Goal: Task Accomplishment & Management: Use online tool/utility

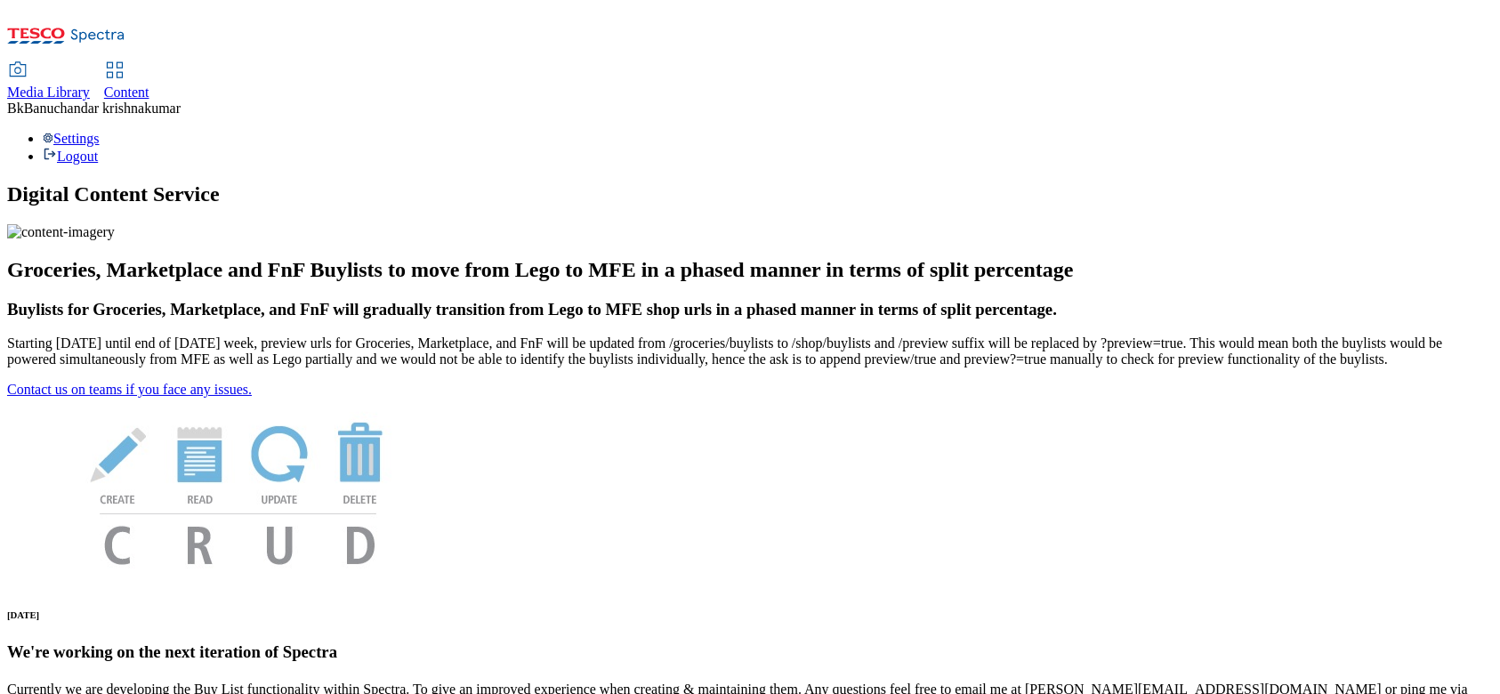
click at [90, 85] on span "Media Library" at bounding box center [48, 92] width 83 height 15
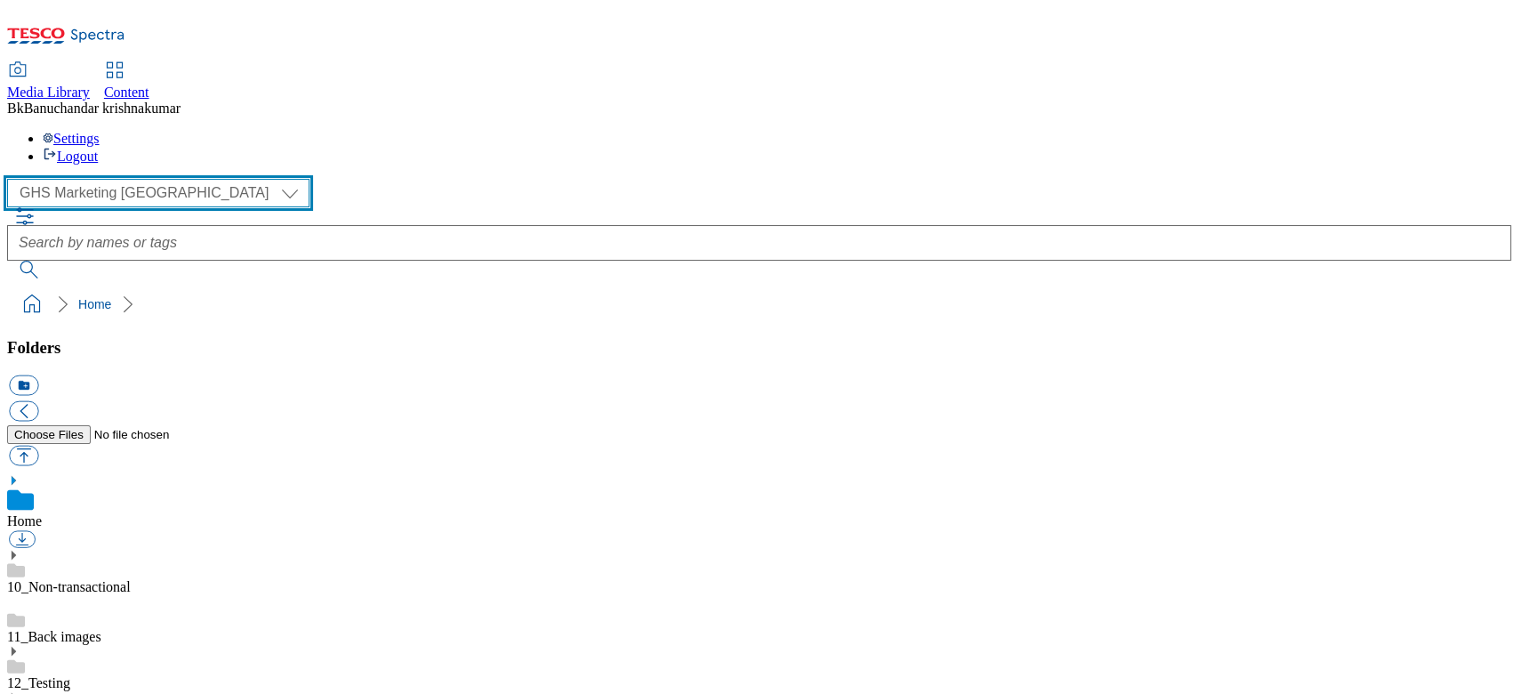
click at [126, 179] on select "GHS Marketing UK iGHS Marketing CE MCA CZ MCA HU MCA SK" at bounding box center [158, 193] width 302 height 28
select select "flare-ighs-ce-mktg"
click at [12, 179] on select "GHS Marketing UK iGHS Marketing CE MCA CZ MCA HU MCA SK" at bounding box center [158, 193] width 302 height 28
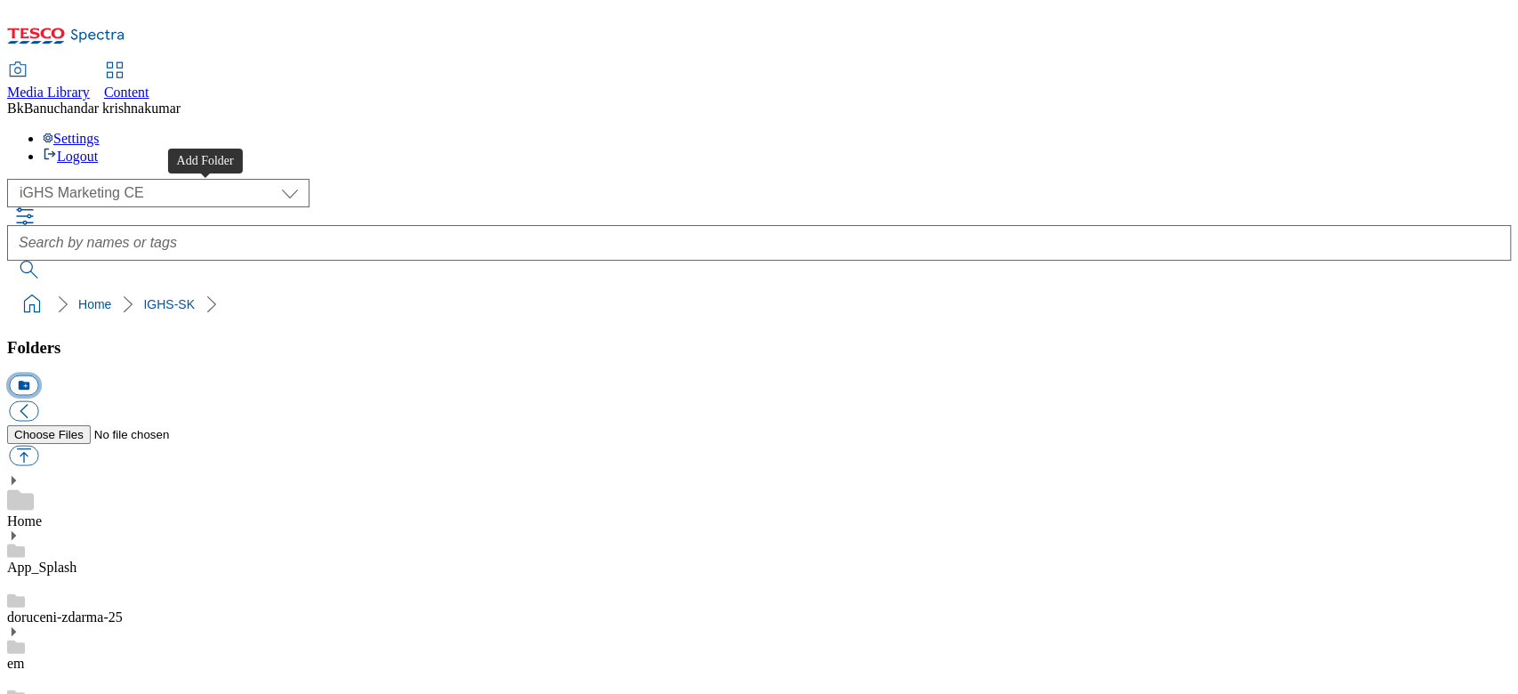
click at [38, 375] on button "icon_new_folder" at bounding box center [23, 385] width 29 height 20
type input "W27_25"
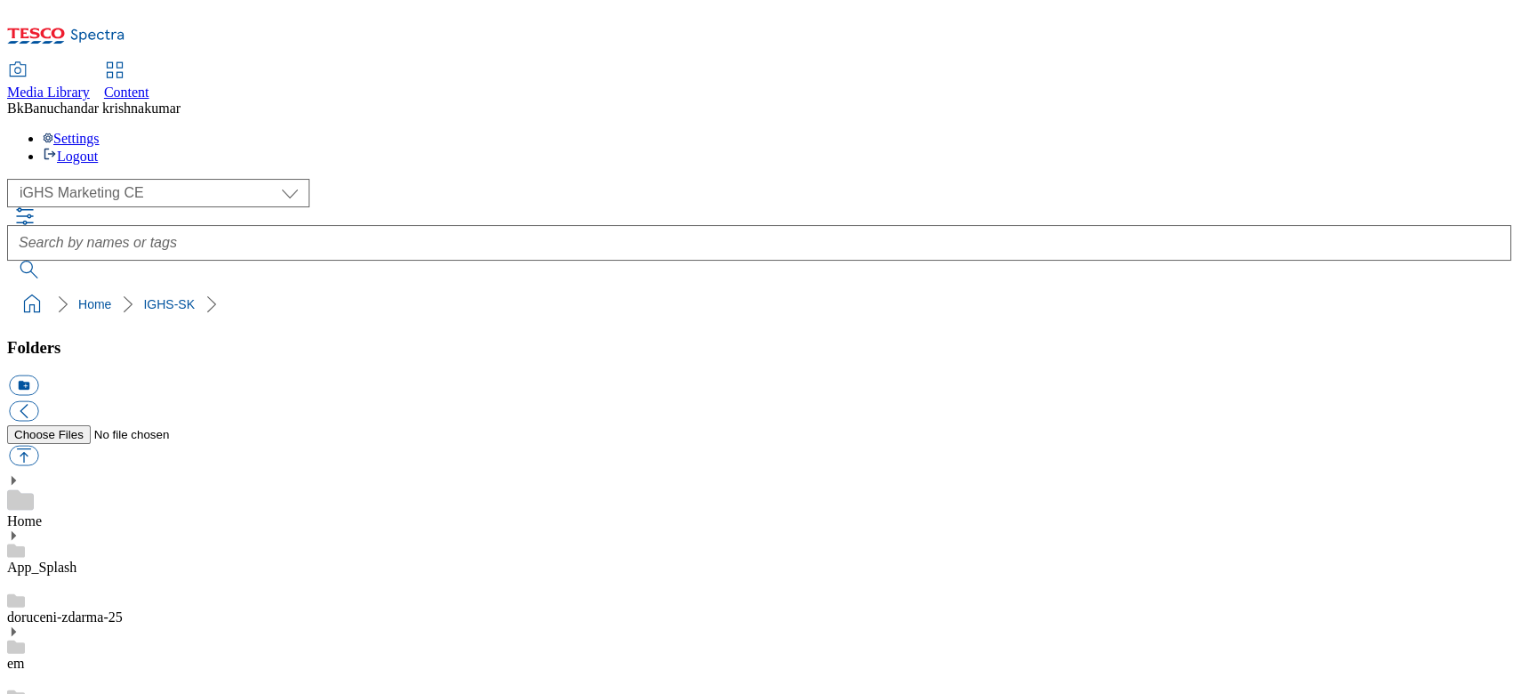
click at [38, 446] on button "button" at bounding box center [23, 456] width 29 height 20
type input "C:\fakepath\slide_en_1.jpg"
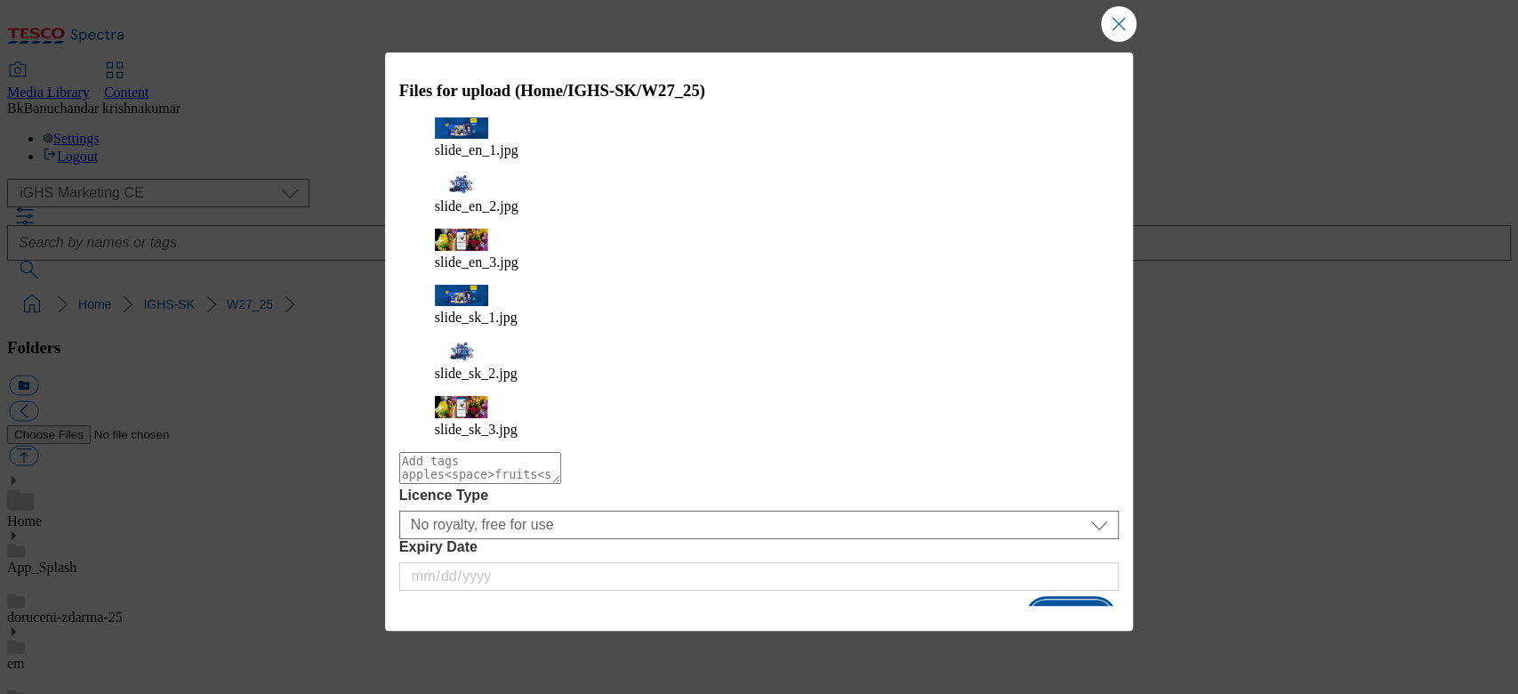
click at [1069, 600] on button "Upload" at bounding box center [1071, 617] width 84 height 34
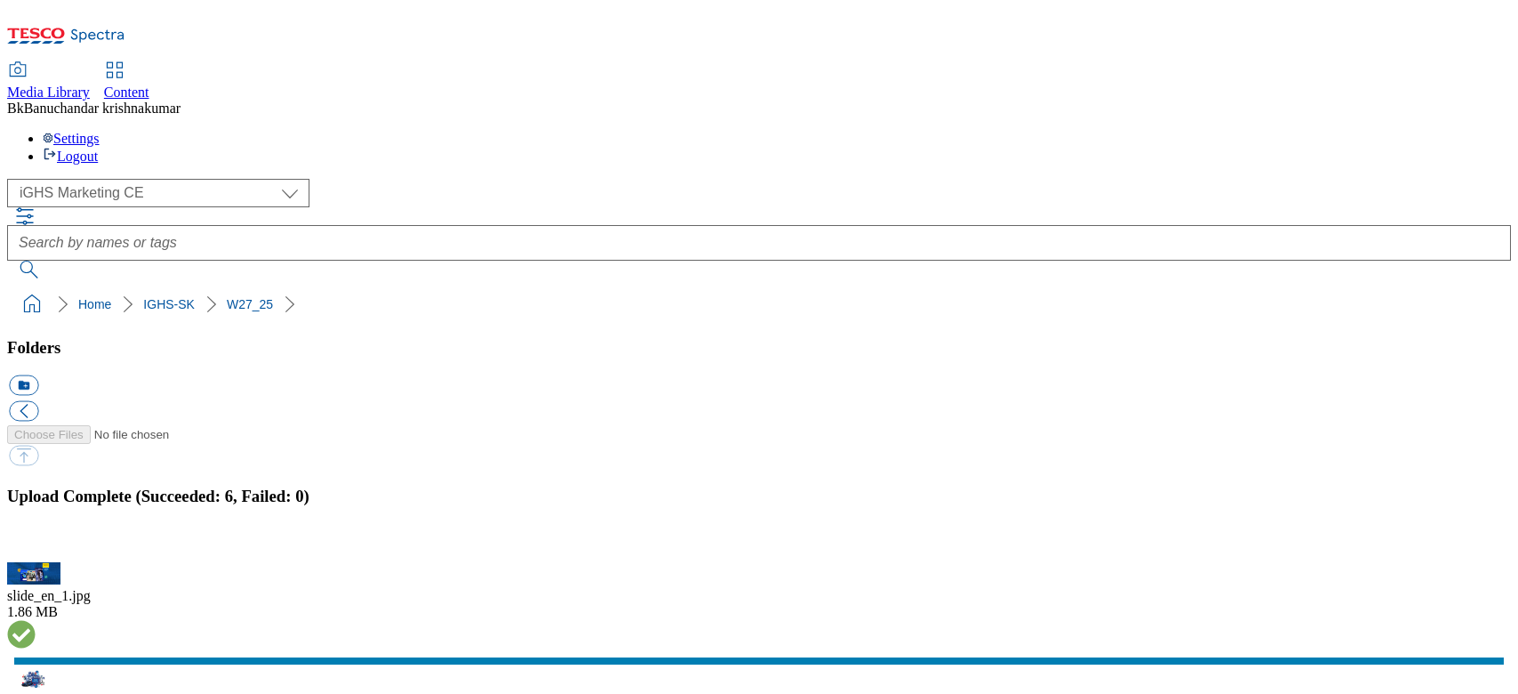
select select "flare-ighs-ce-mktg"
click at [36, 544] on button "button" at bounding box center [22, 552] width 27 height 17
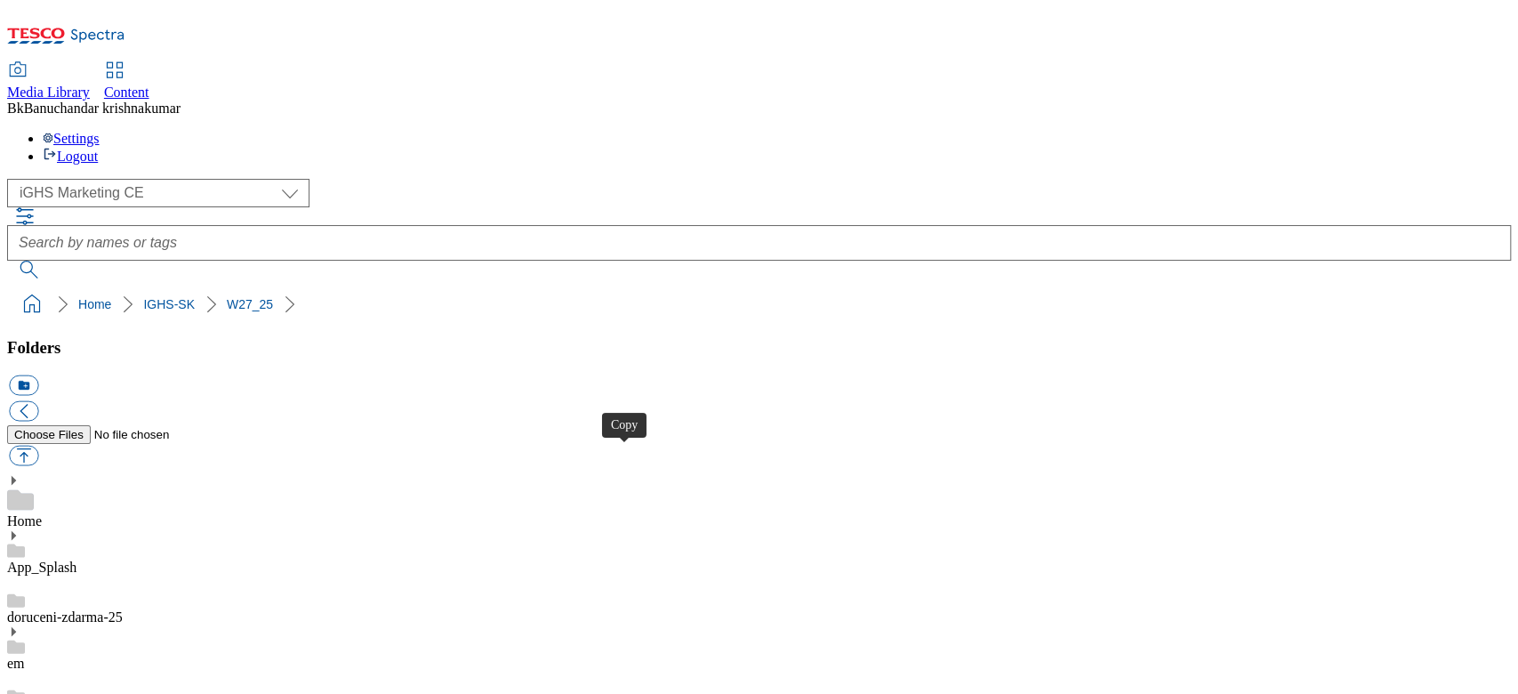
click at [38, 446] on button "button" at bounding box center [23, 456] width 29 height 20
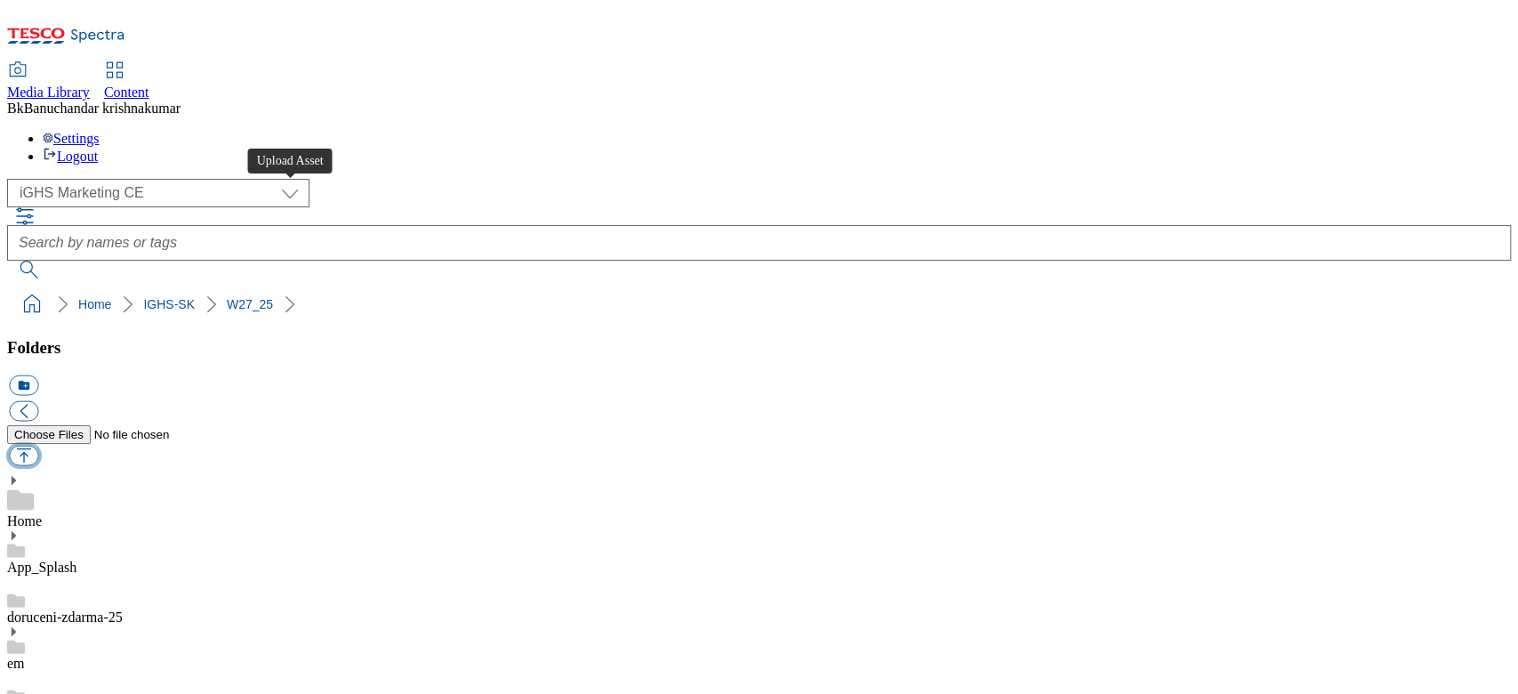
type input "C:\fakepath\prod_en_1.jpg"
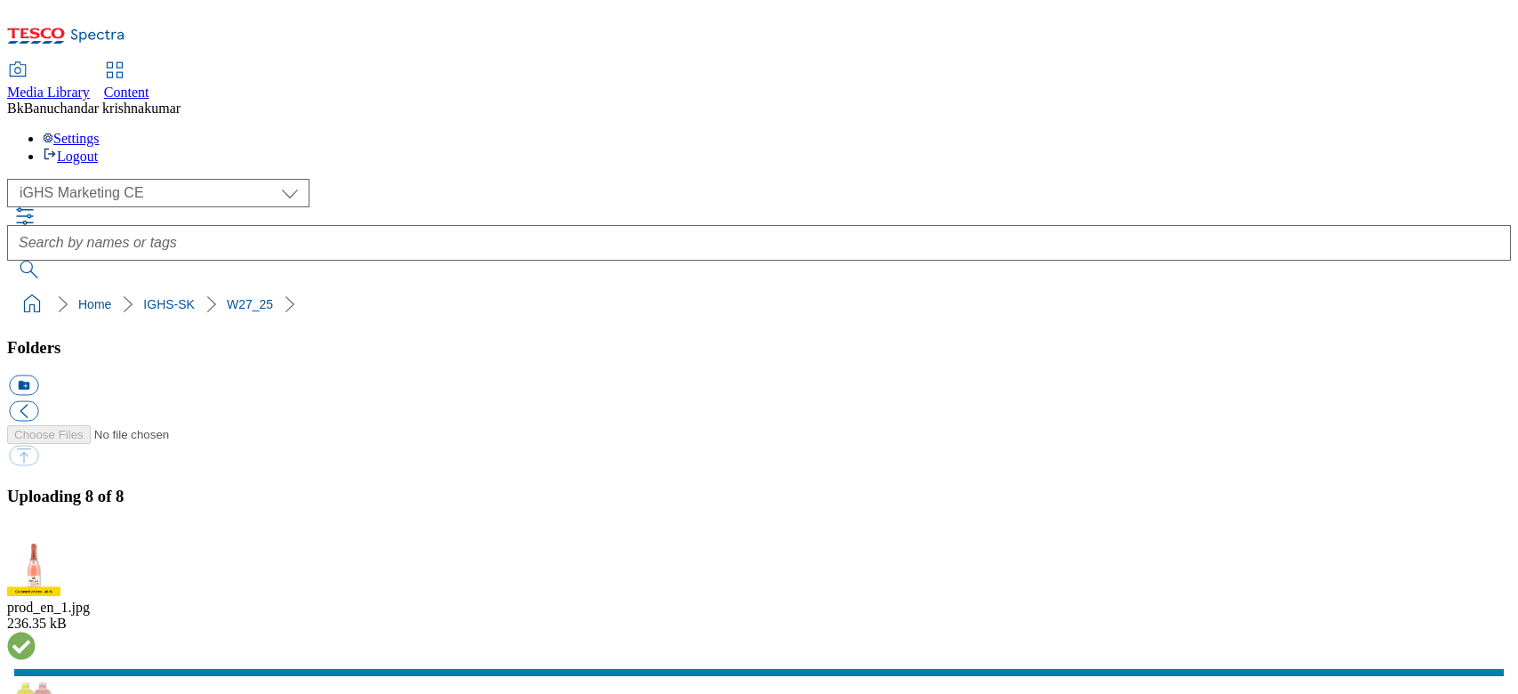
select select "flare-ighs-ce-mktg"
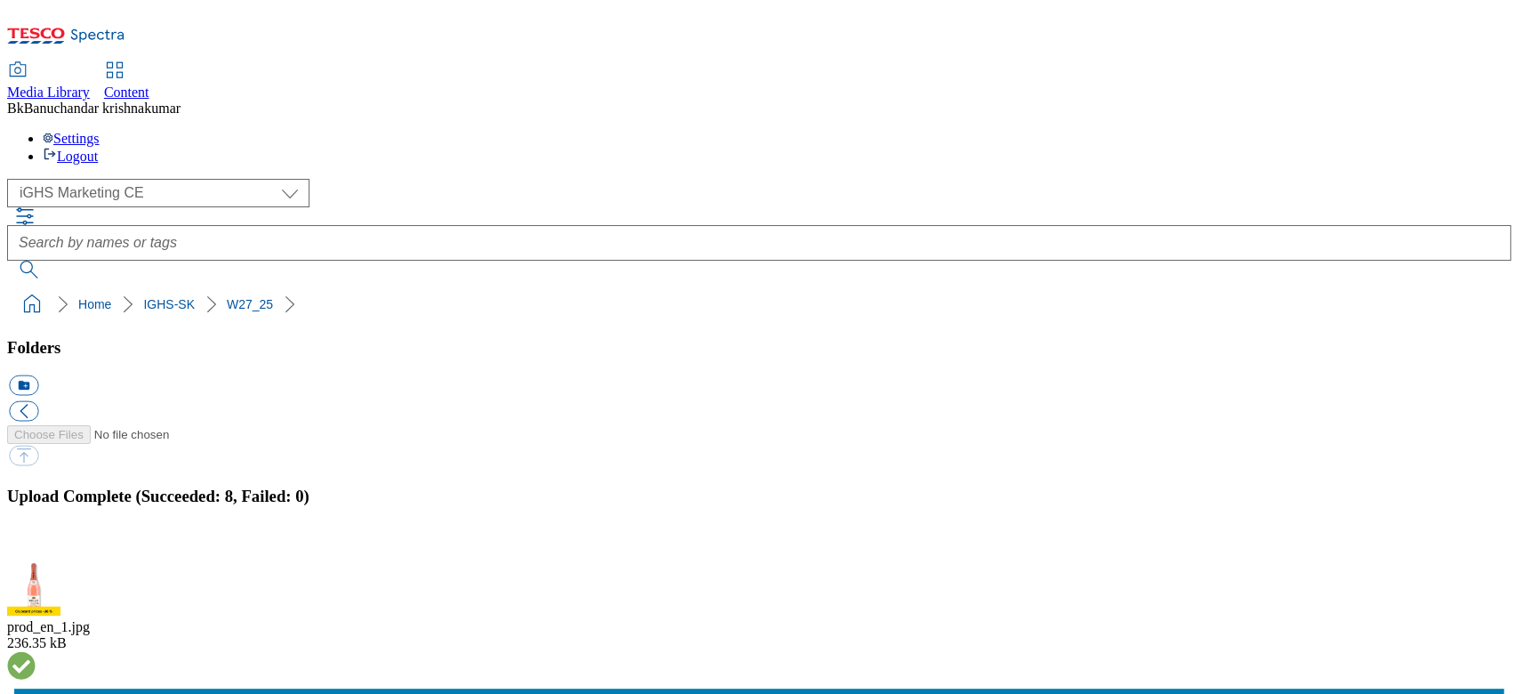
scroll to position [8412, 0]
click at [36, 544] on button "button" at bounding box center [22, 552] width 27 height 17
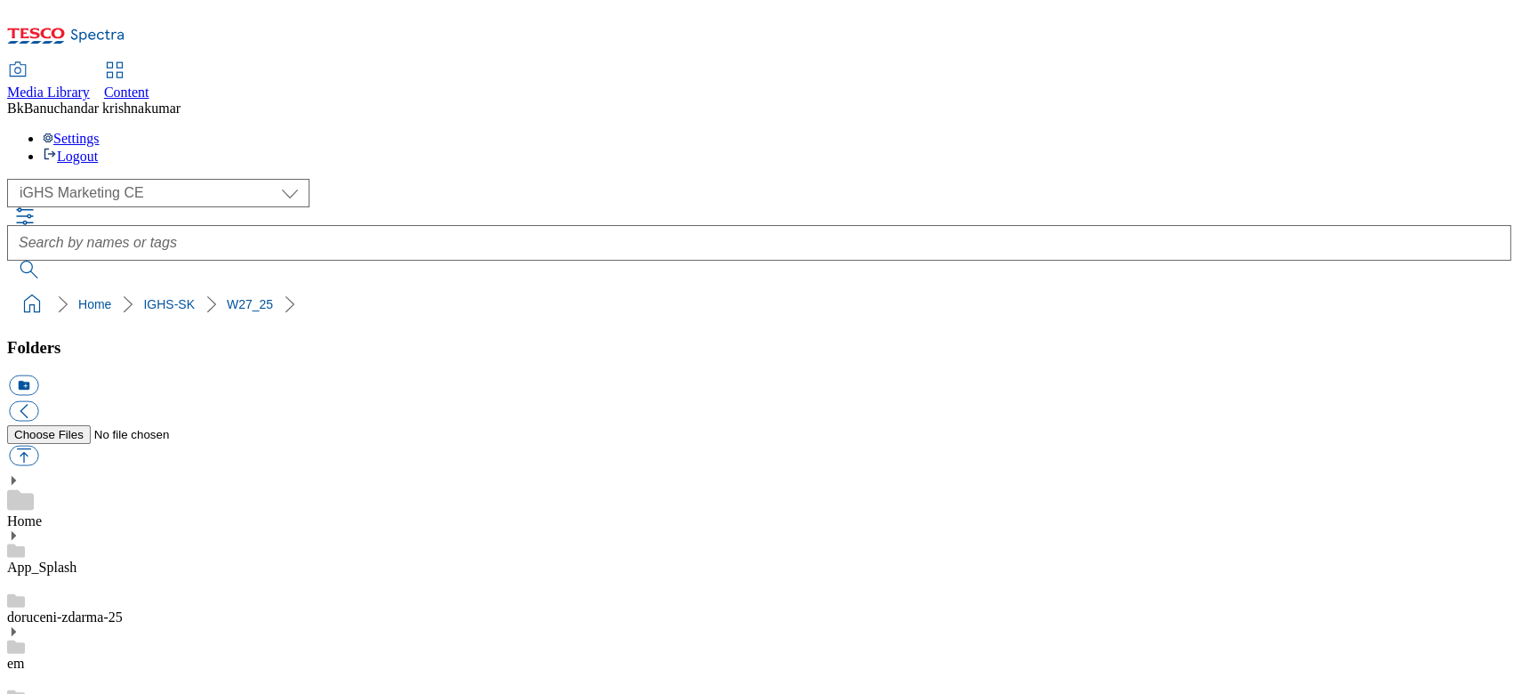
scroll to position [237, 0]
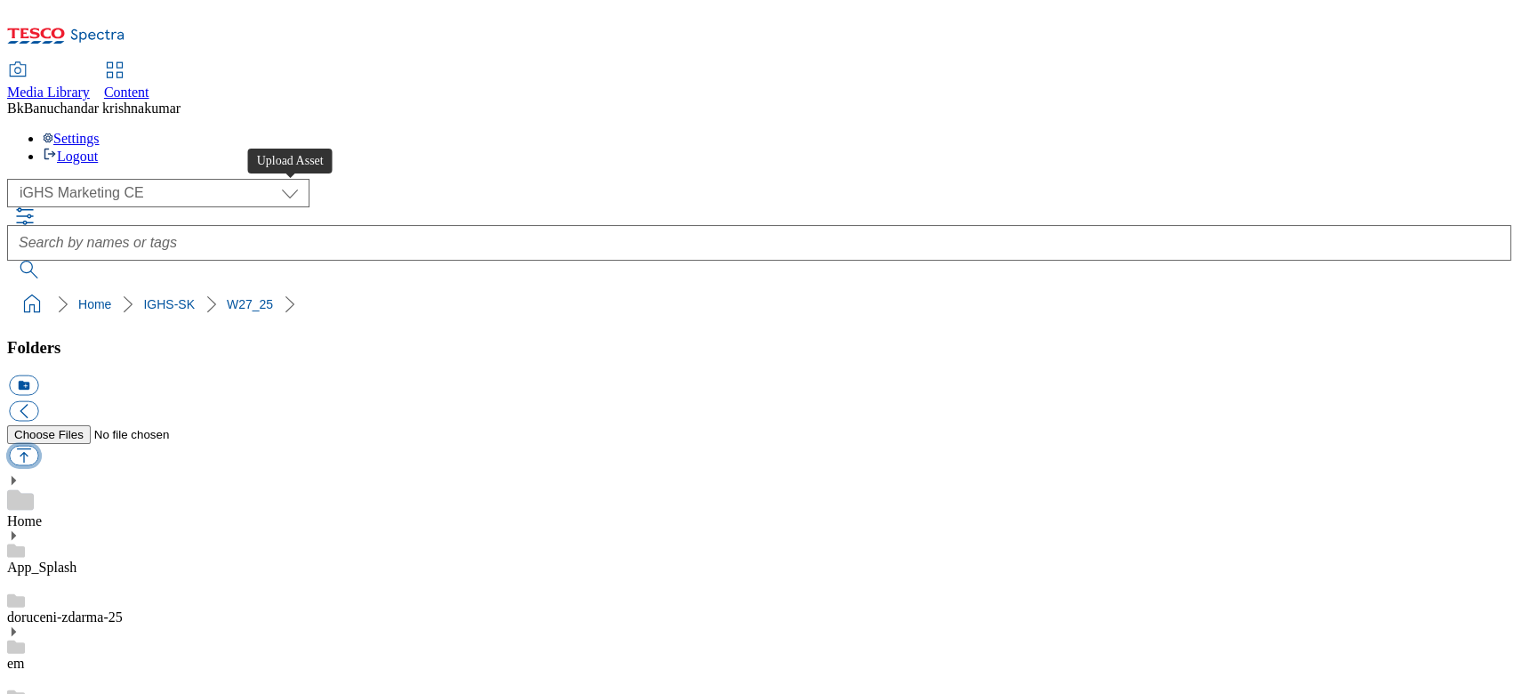
click at [38, 446] on button "button" at bounding box center [23, 456] width 29 height 20
type input "C:\fakepath\trade_en_1.jpg"
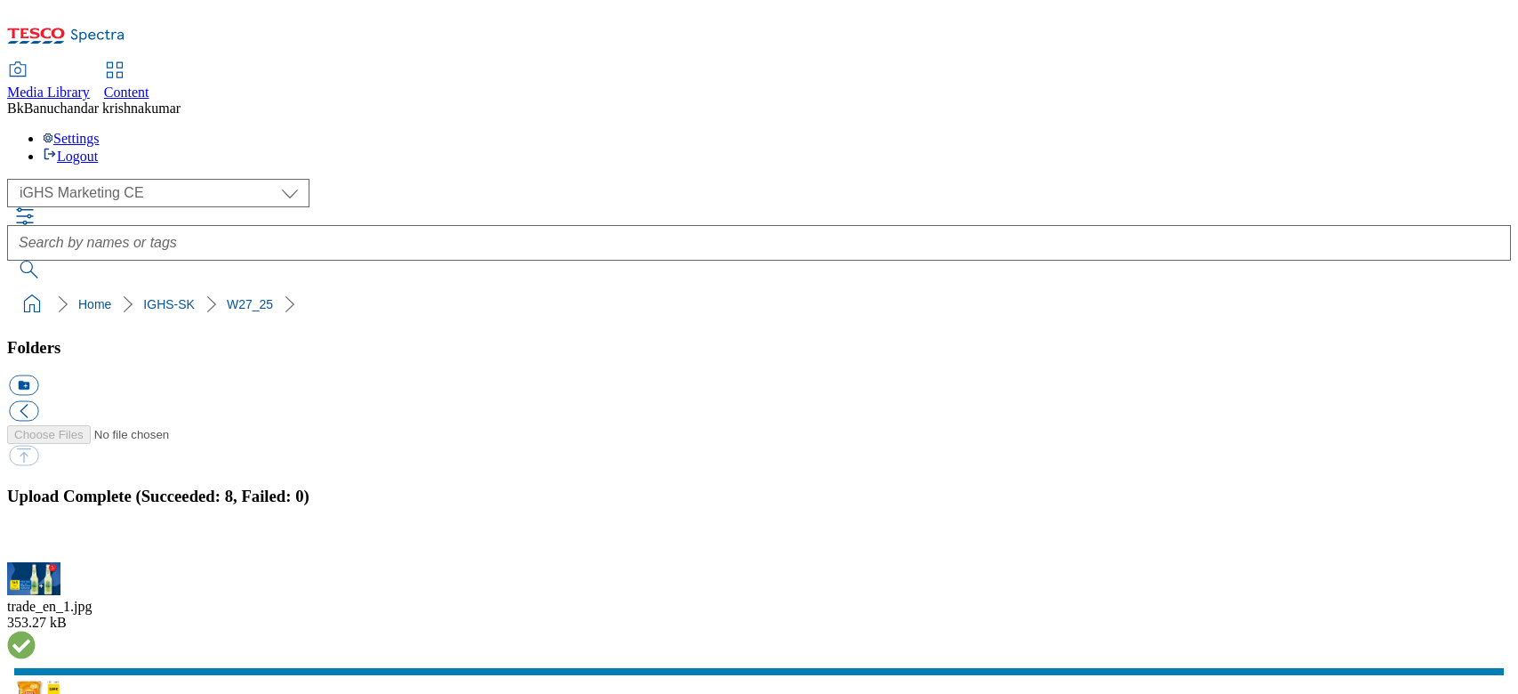
select select "flare-ighs-ce-mktg"
click at [36, 544] on button "button" at bounding box center [22, 552] width 27 height 17
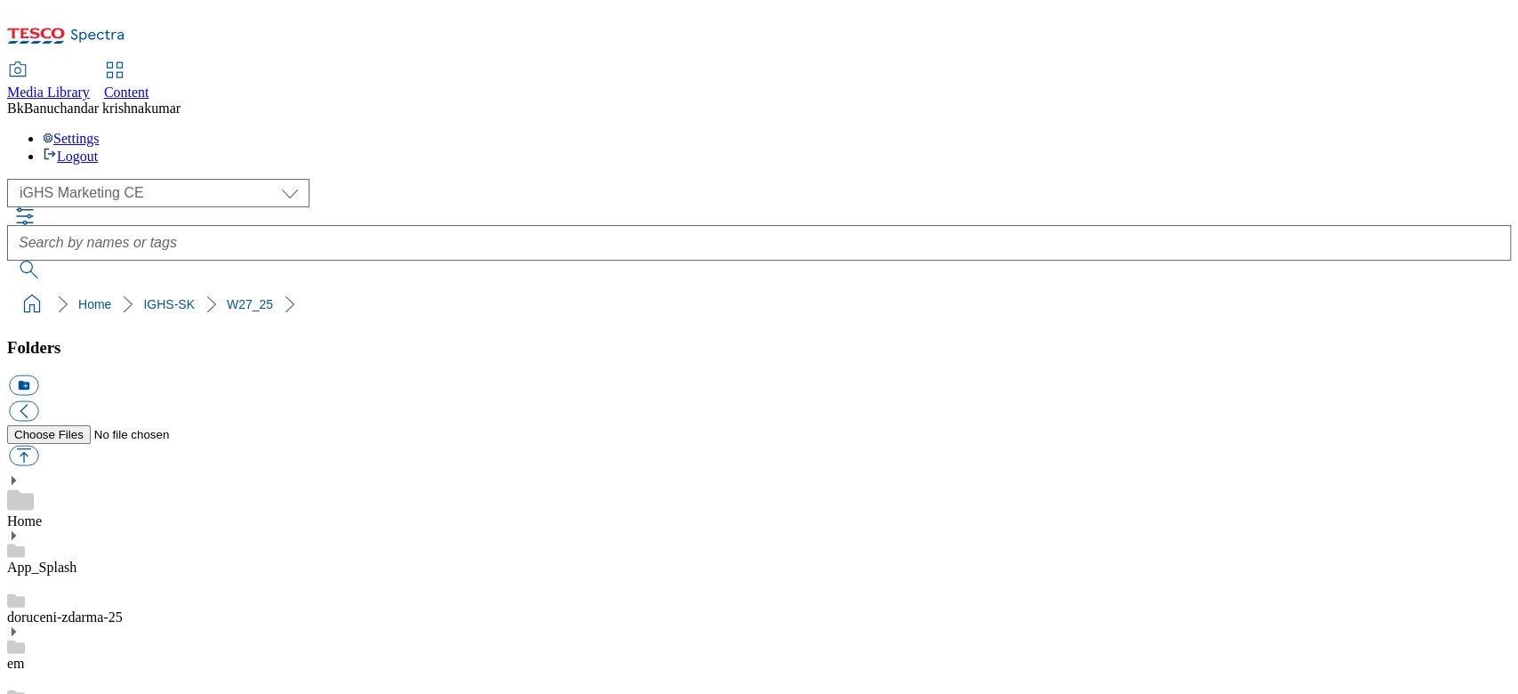
scroll to position [118, 0]
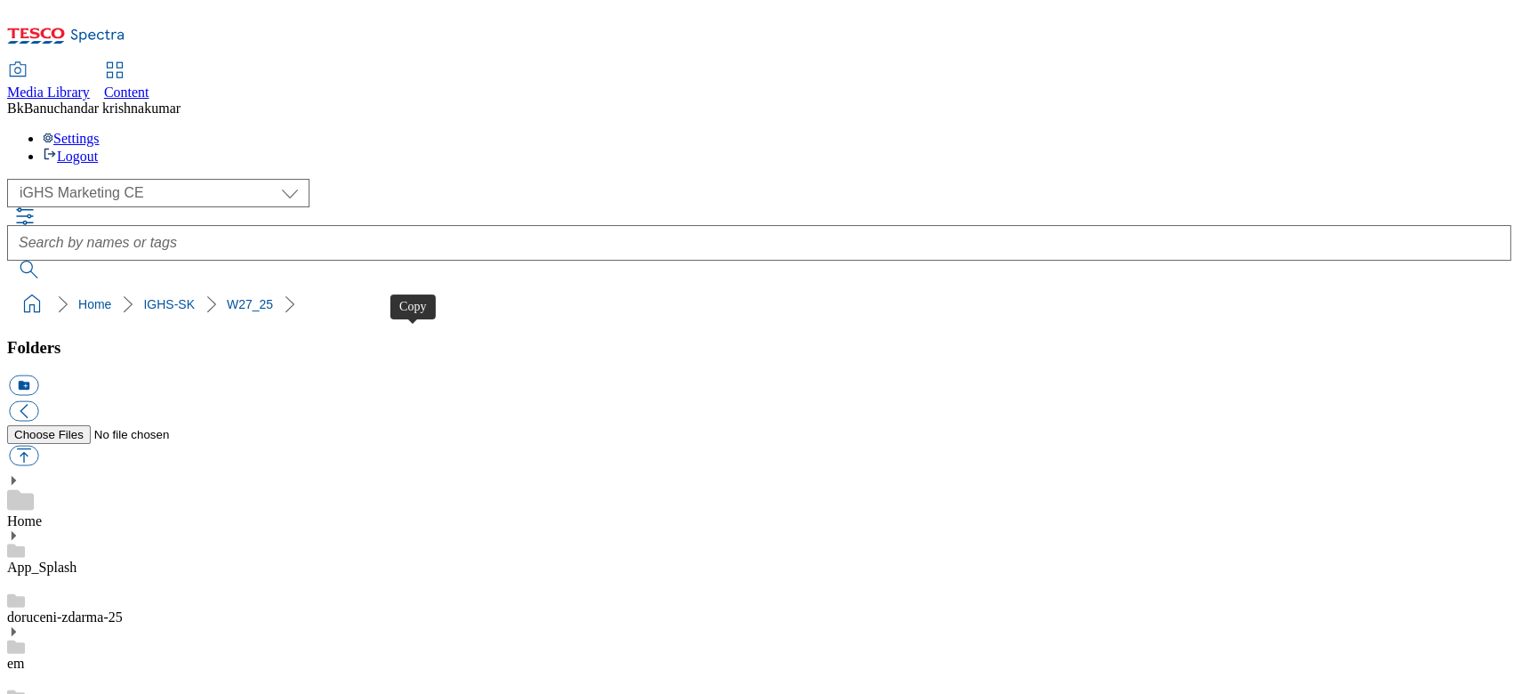
click at [38, 446] on button "button" at bounding box center [23, 456] width 29 height 20
type input "C:\fakepath\content_en_1.jpg"
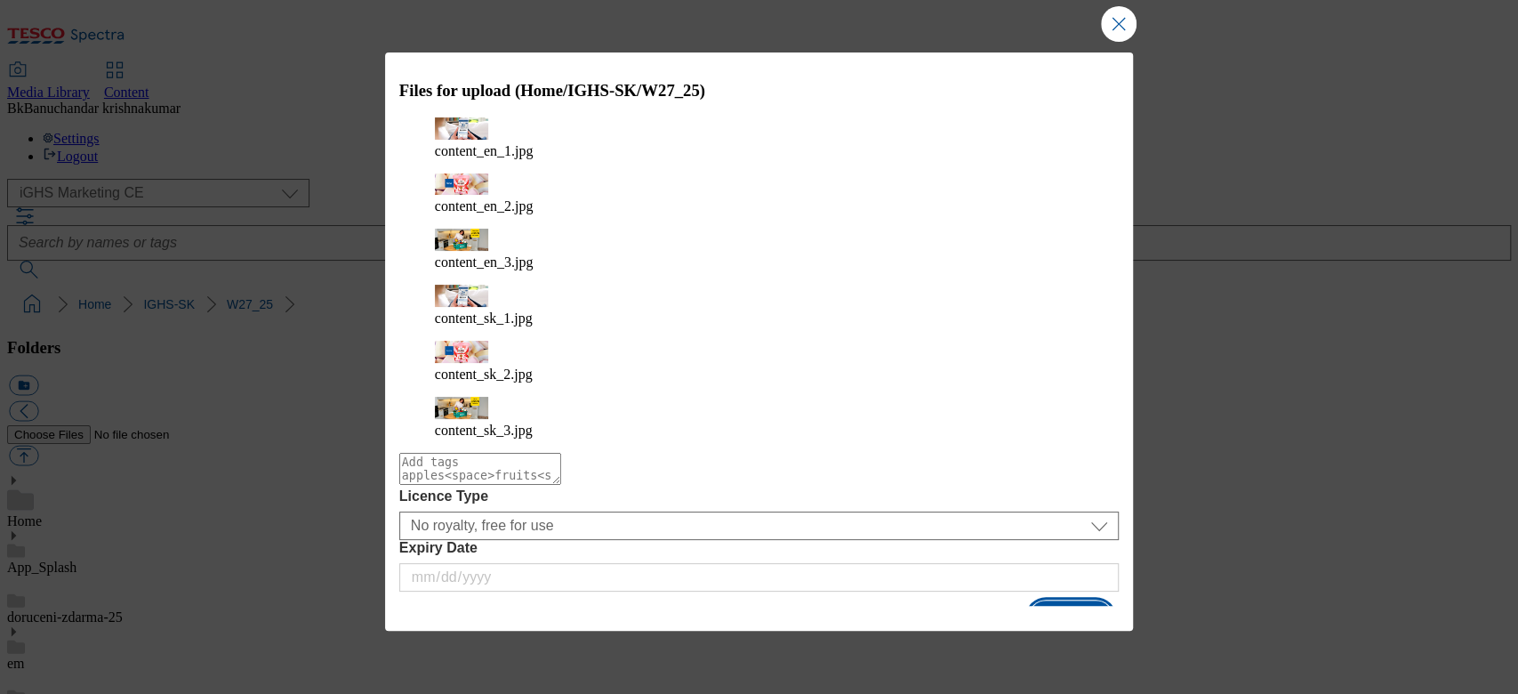
click at [1088, 600] on button "Upload" at bounding box center [1071, 617] width 84 height 34
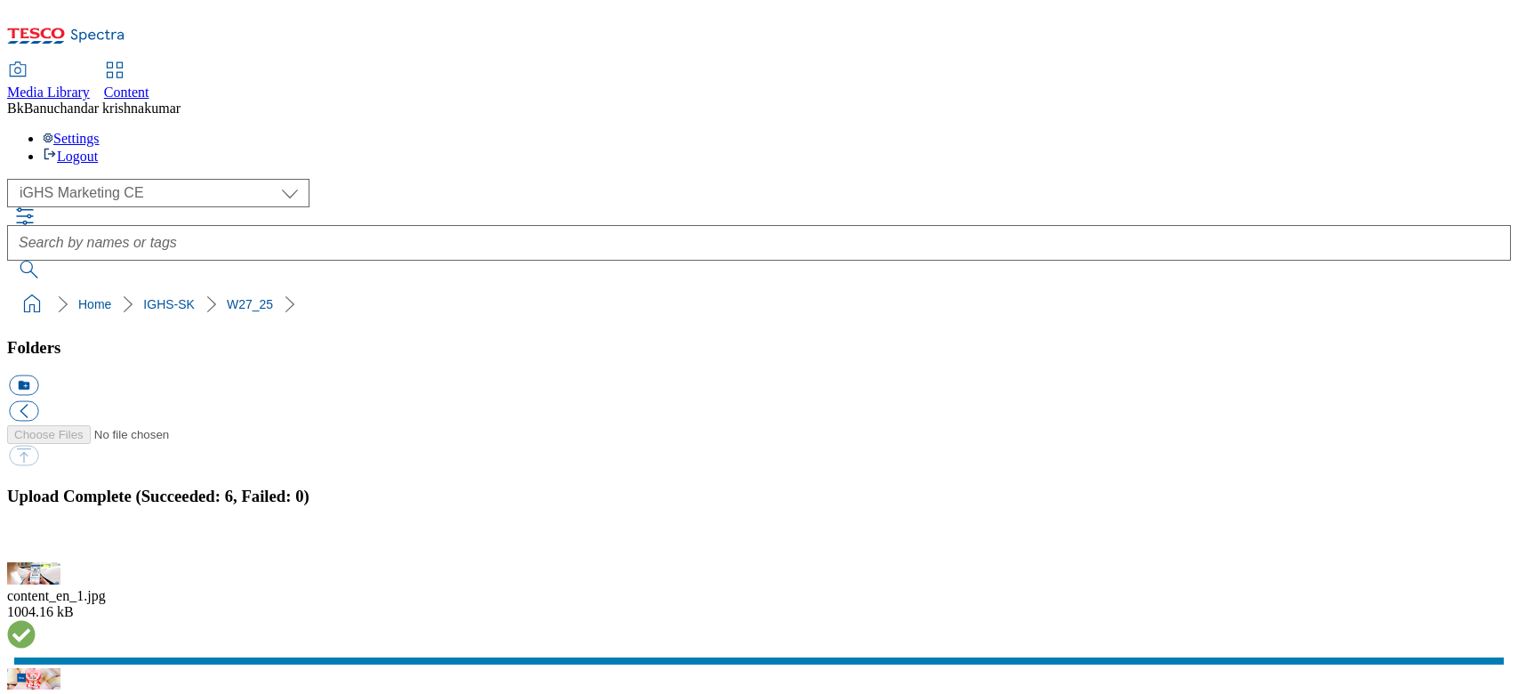
select select "flare-ighs-ce-mktg"
click at [36, 544] on button "button" at bounding box center [22, 552] width 27 height 17
